Goal: Transaction & Acquisition: Purchase product/service

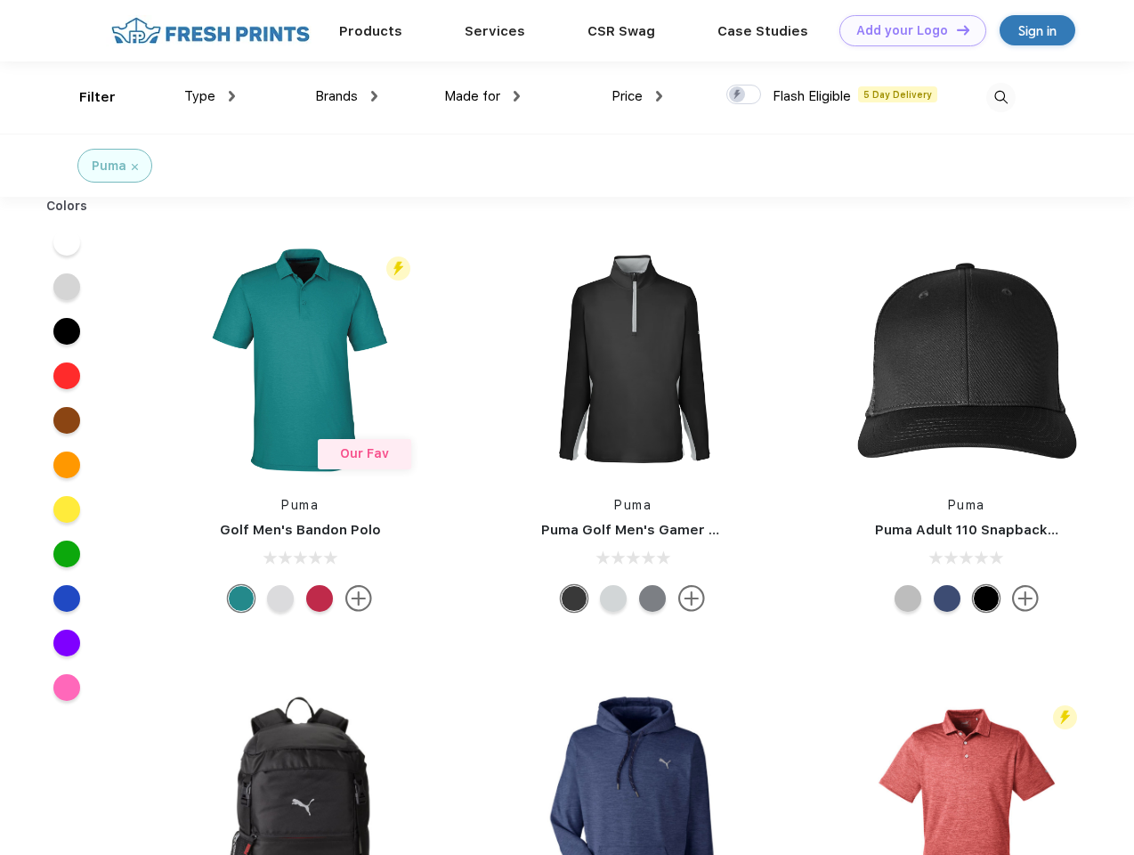
click at [906, 30] on link "Add your Logo Design Tool" at bounding box center [913, 30] width 147 height 31
click at [0, 0] on div "Design Tool" at bounding box center [0, 0] width 0 height 0
click at [955, 29] on link "Add your Logo Design Tool" at bounding box center [913, 30] width 147 height 31
click at [85, 97] on div "Filter" at bounding box center [97, 97] width 37 height 20
click at [210, 96] on span "Type" at bounding box center [199, 96] width 31 height 16
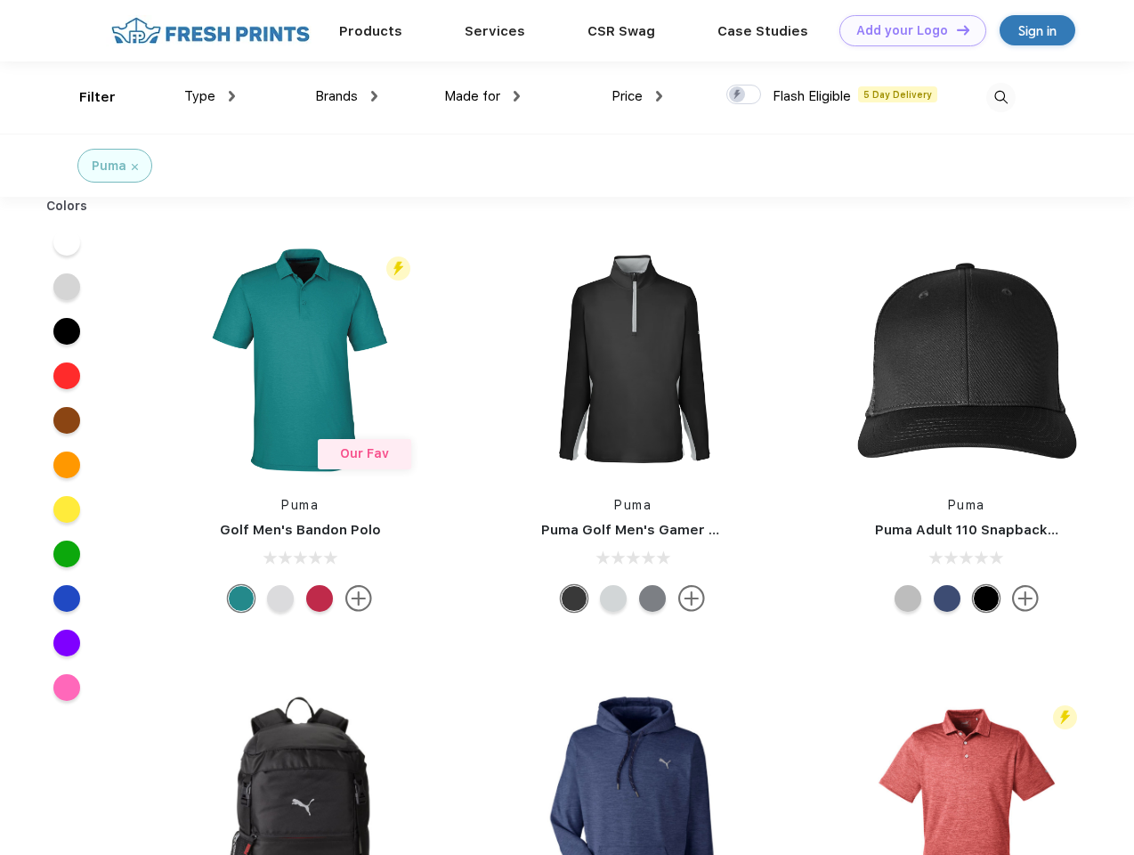
click at [346, 96] on span "Brands" at bounding box center [336, 96] width 43 height 16
click at [483, 96] on span "Made for" at bounding box center [472, 96] width 56 height 16
click at [638, 96] on span "Price" at bounding box center [627, 96] width 31 height 16
click at [744, 95] on div at bounding box center [744, 95] width 35 height 20
click at [738, 95] on input "checkbox" at bounding box center [733, 90] width 12 height 12
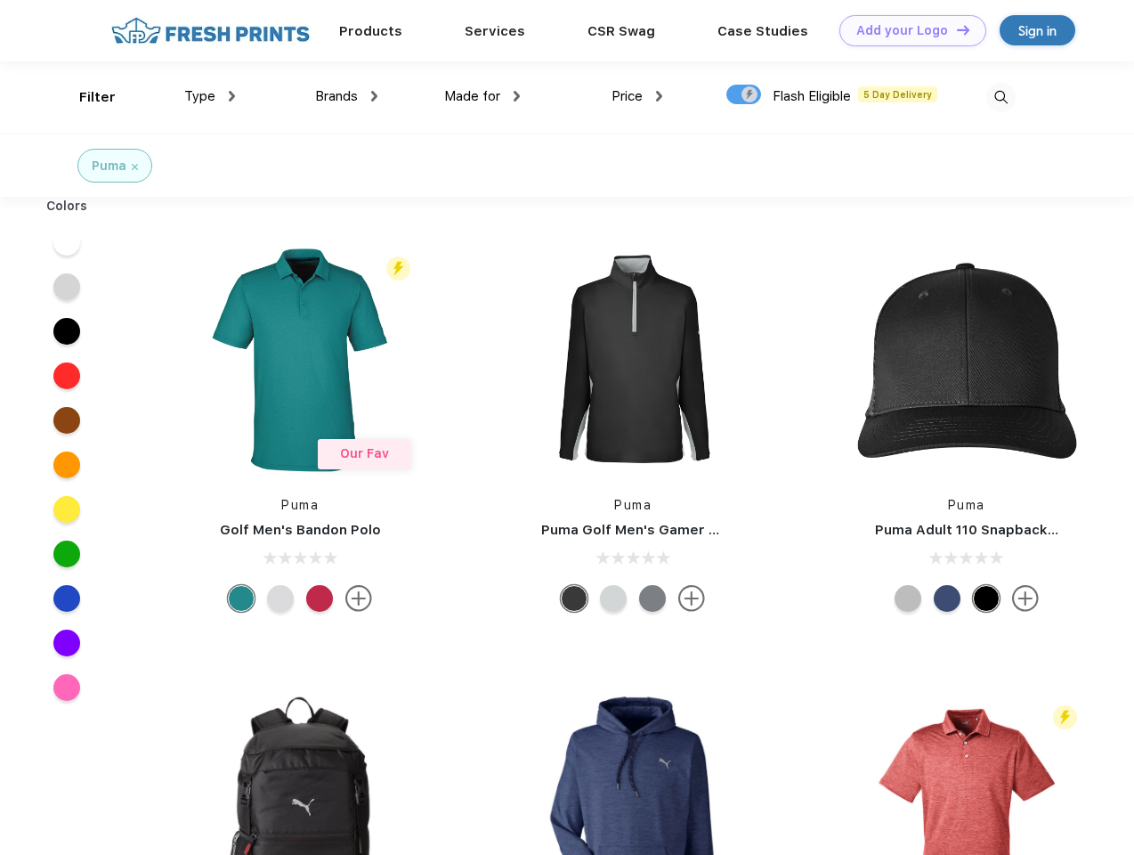
click at [1001, 97] on img at bounding box center [1001, 97] width 29 height 29
